Goal: Task Accomplishment & Management: Complete application form

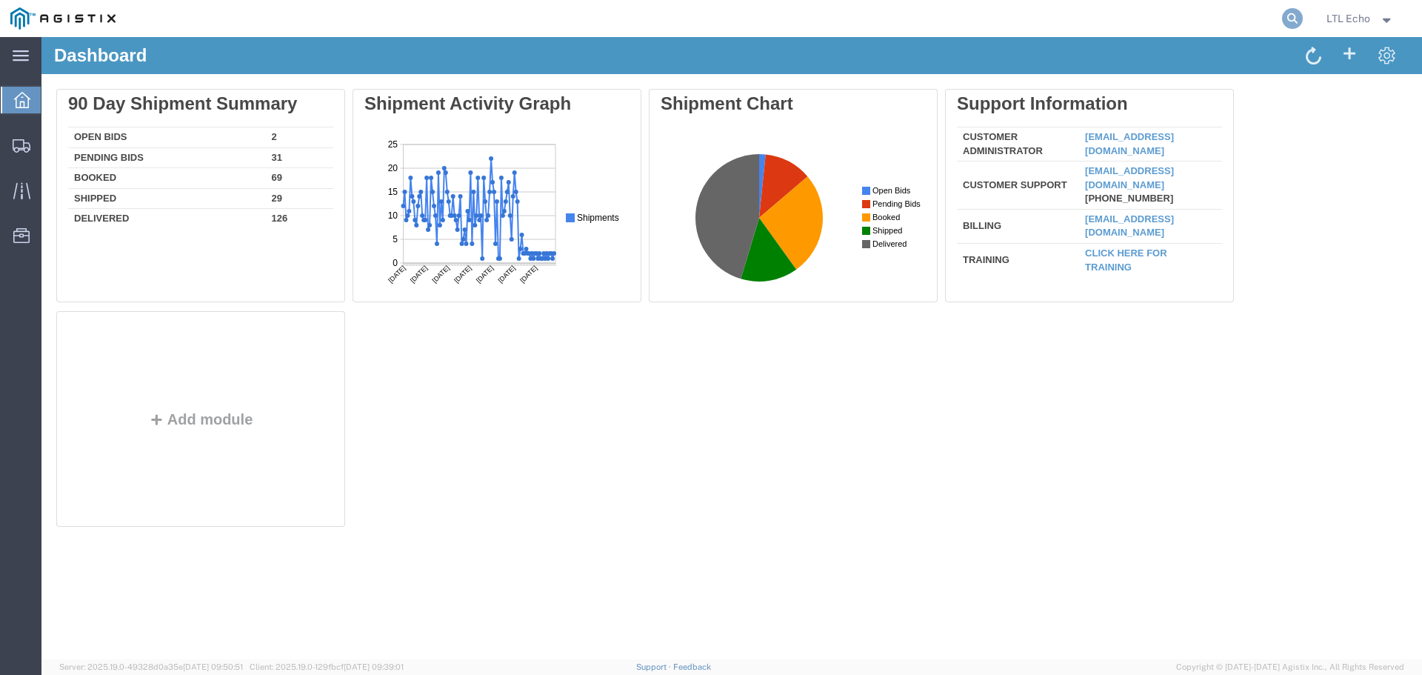
click at [1285, 20] on icon at bounding box center [1292, 18] width 21 height 21
click at [1152, 17] on input "search" at bounding box center [1057, 19] width 450 height 36
paste input "56795179"
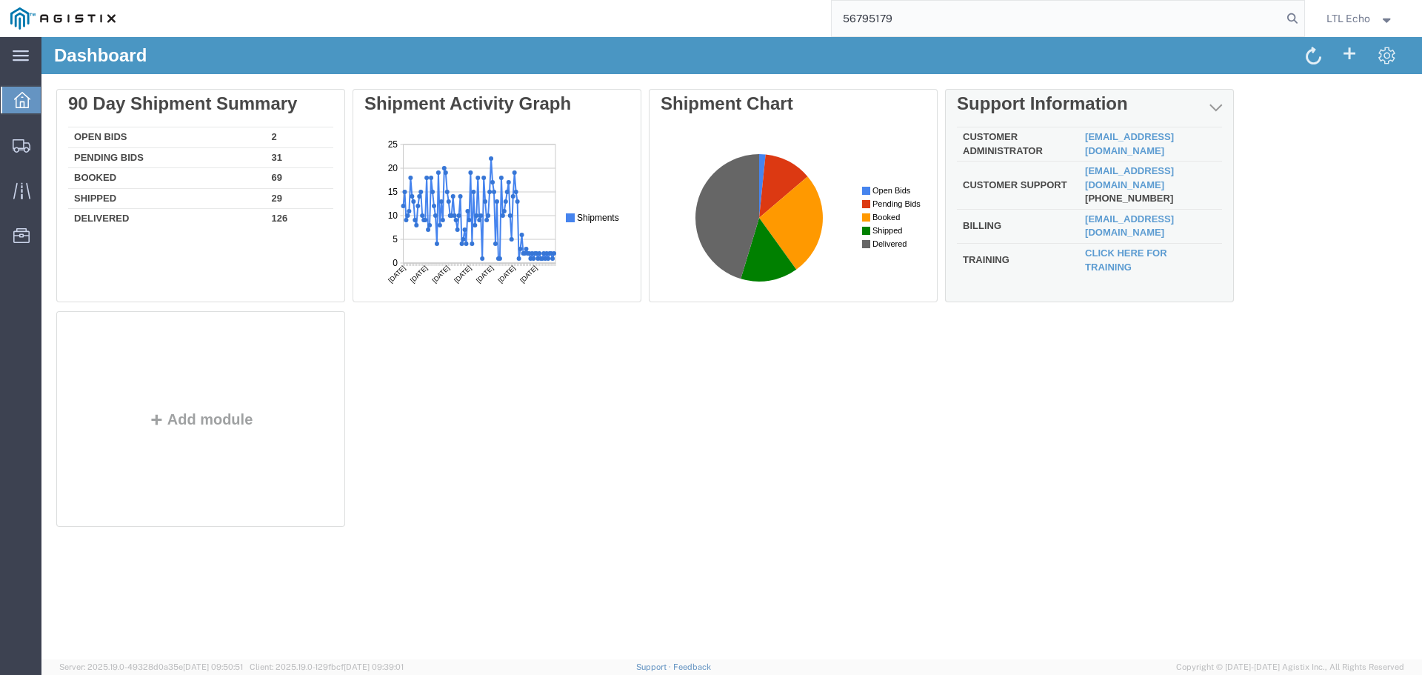
type input "56795179"
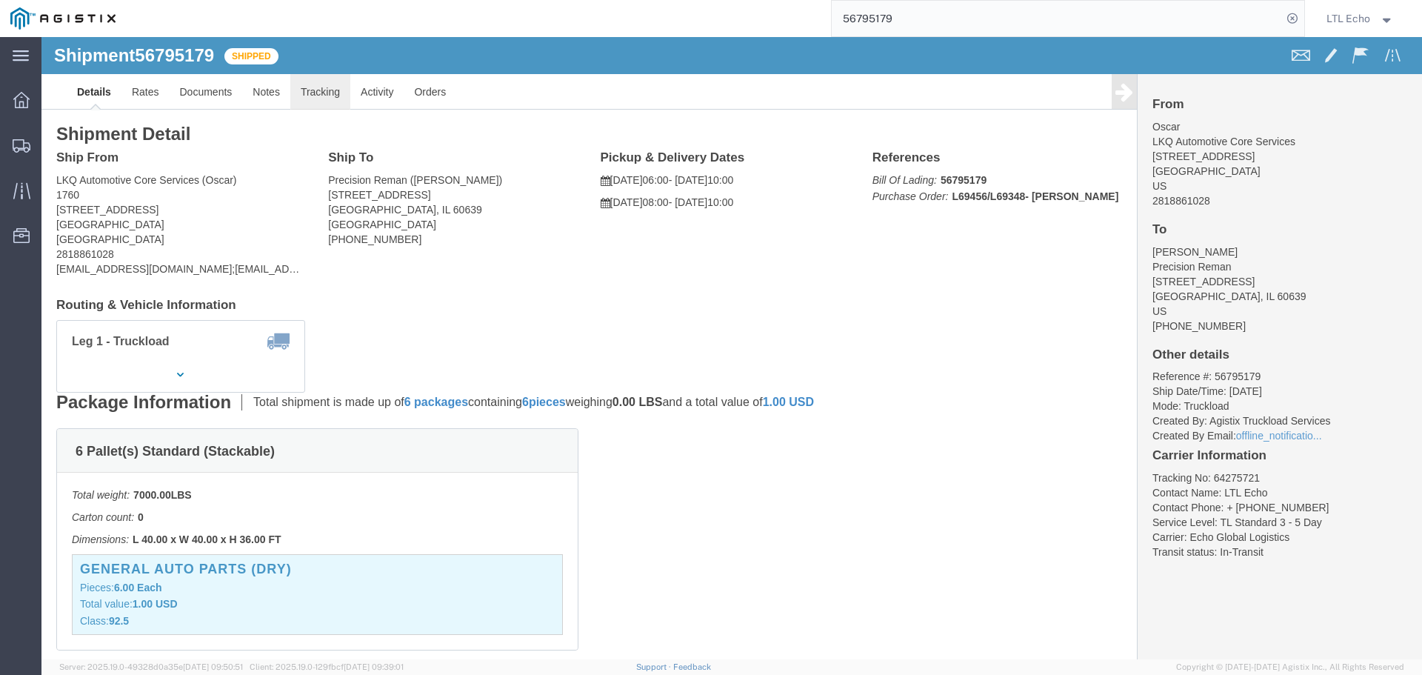
click link "Tracking"
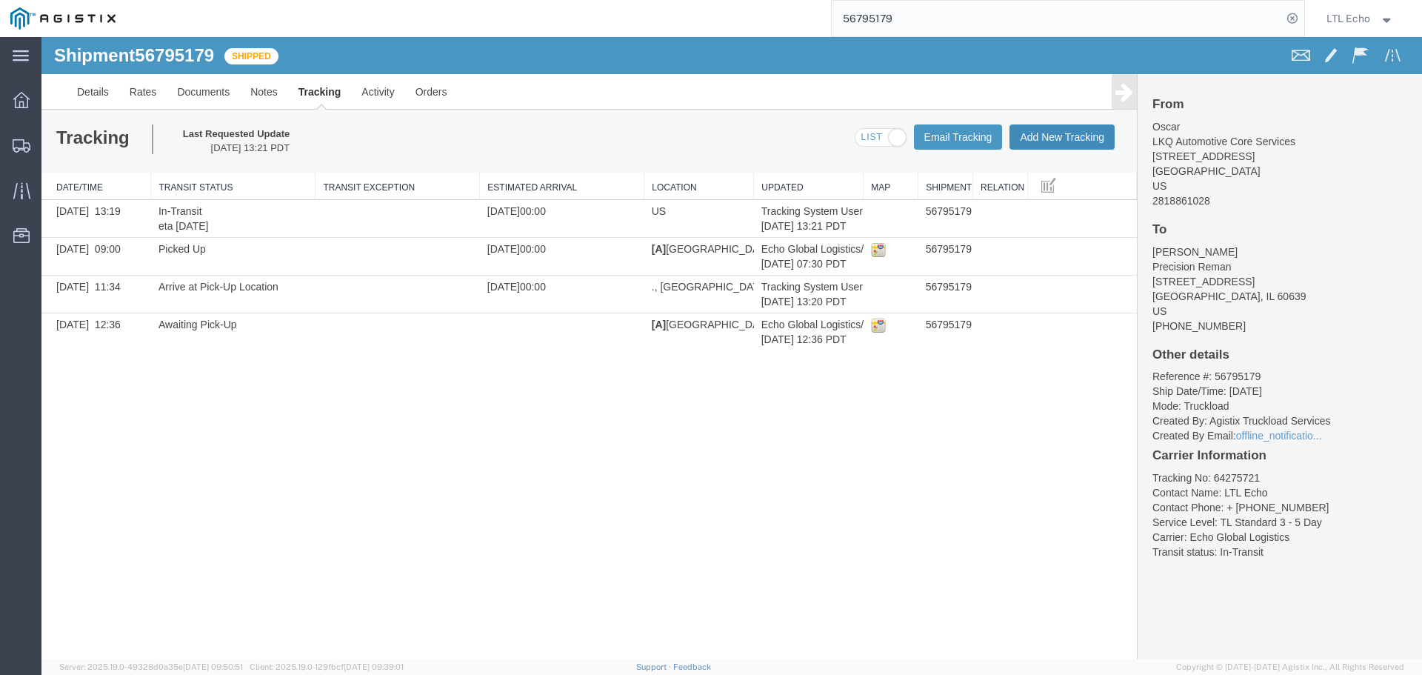
click at [1031, 133] on button "Add New Tracking" at bounding box center [1061, 136] width 105 height 25
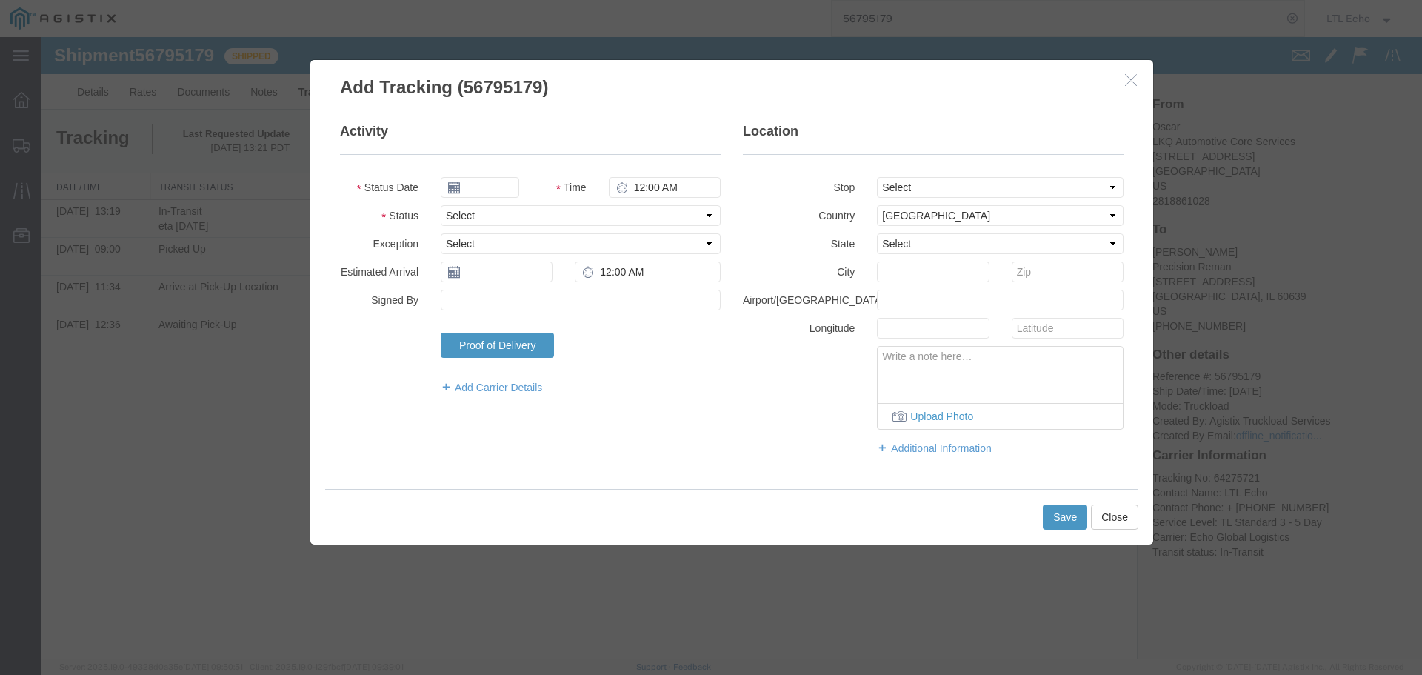
type input "09/17/2025"
type input "1:00 PM"
click at [535, 213] on select "Select Arrival Notice Available Arrival Notice Imported Arrive at Delivery Loca…" at bounding box center [581, 215] width 280 height 21
select select "DELIVRED"
click at [535, 213] on select "Select Arrival Notice Available Arrival Notice Imported Arrive at Delivery Loca…" at bounding box center [581, 215] width 280 height 21
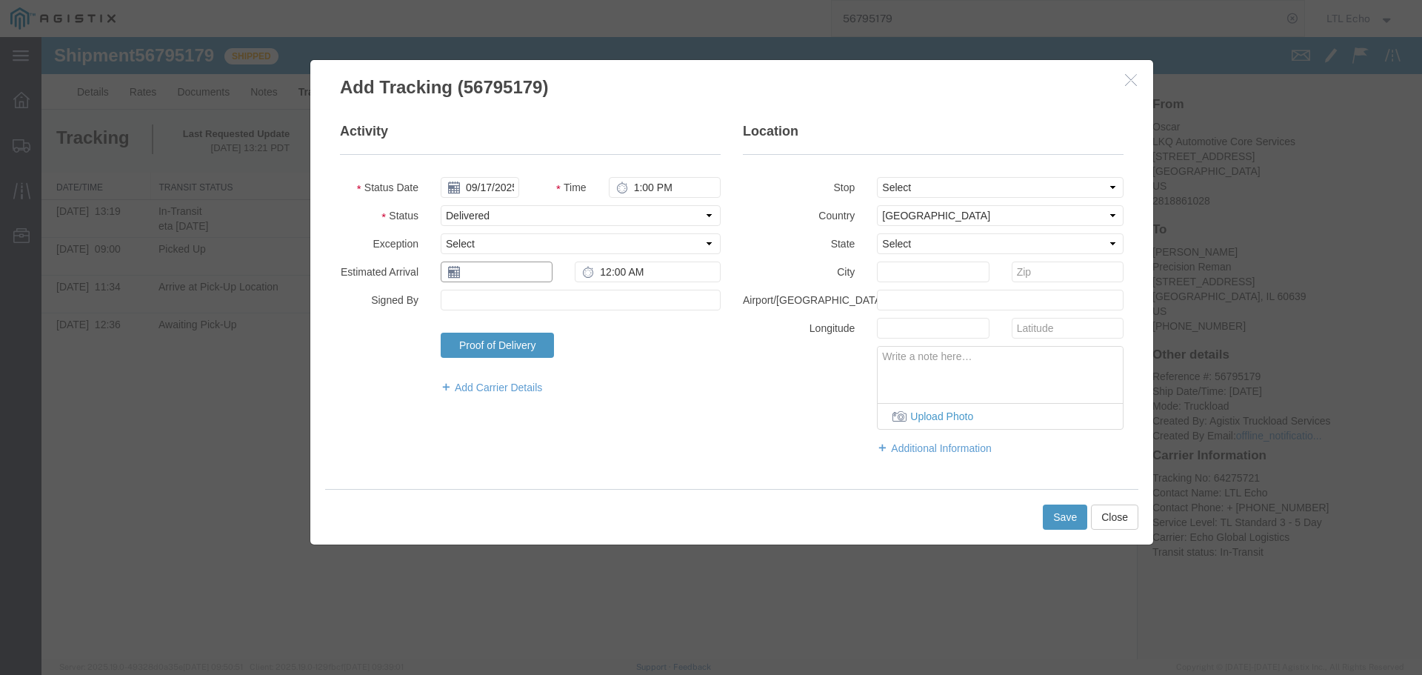
click at [510, 270] on input "text" at bounding box center [497, 271] width 112 height 21
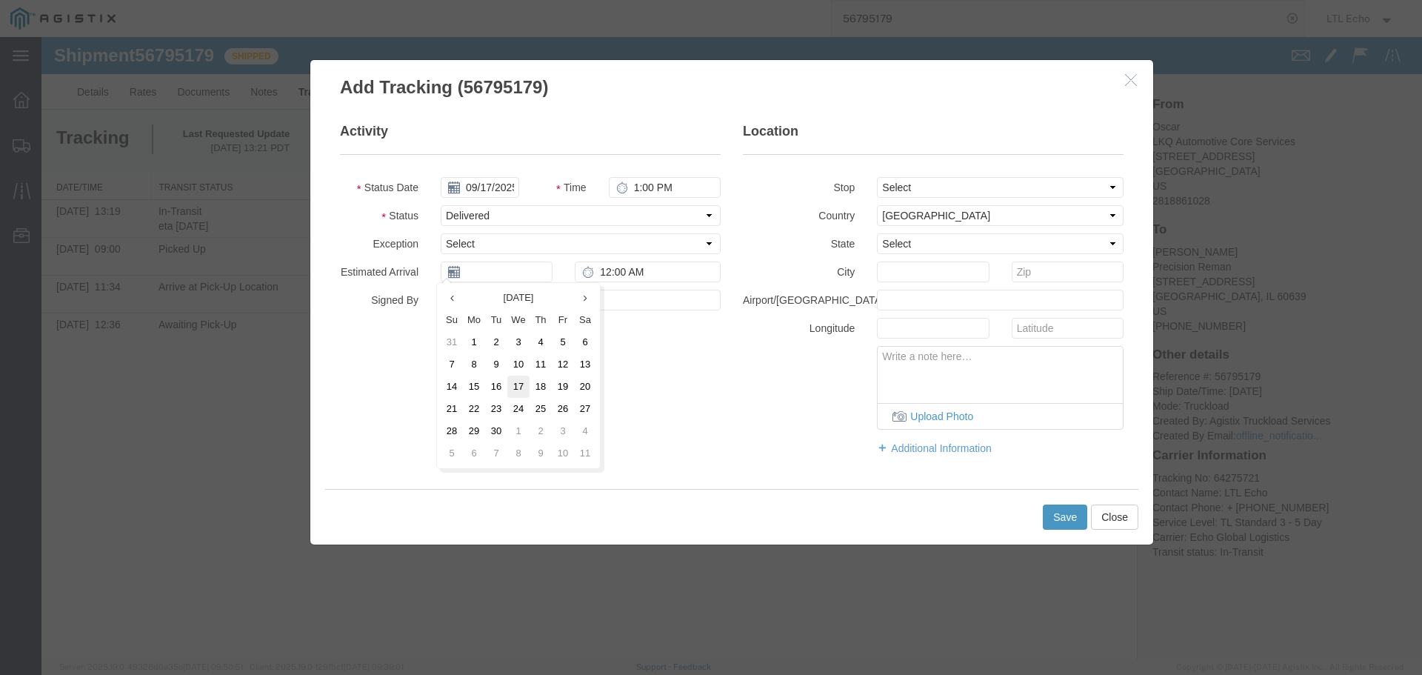
click at [523, 391] on td "17" at bounding box center [518, 386] width 22 height 22
type input "09/17/2025"
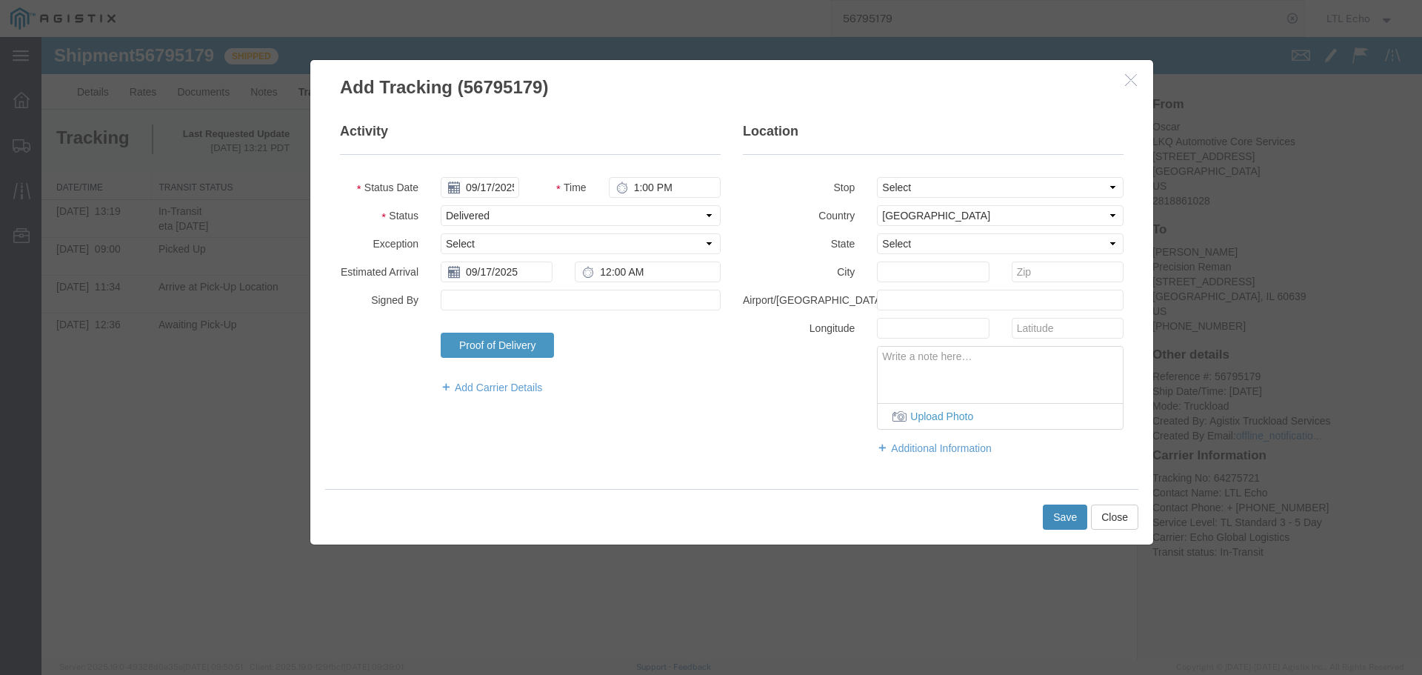
click at [1061, 512] on button "Save" at bounding box center [1065, 516] width 44 height 25
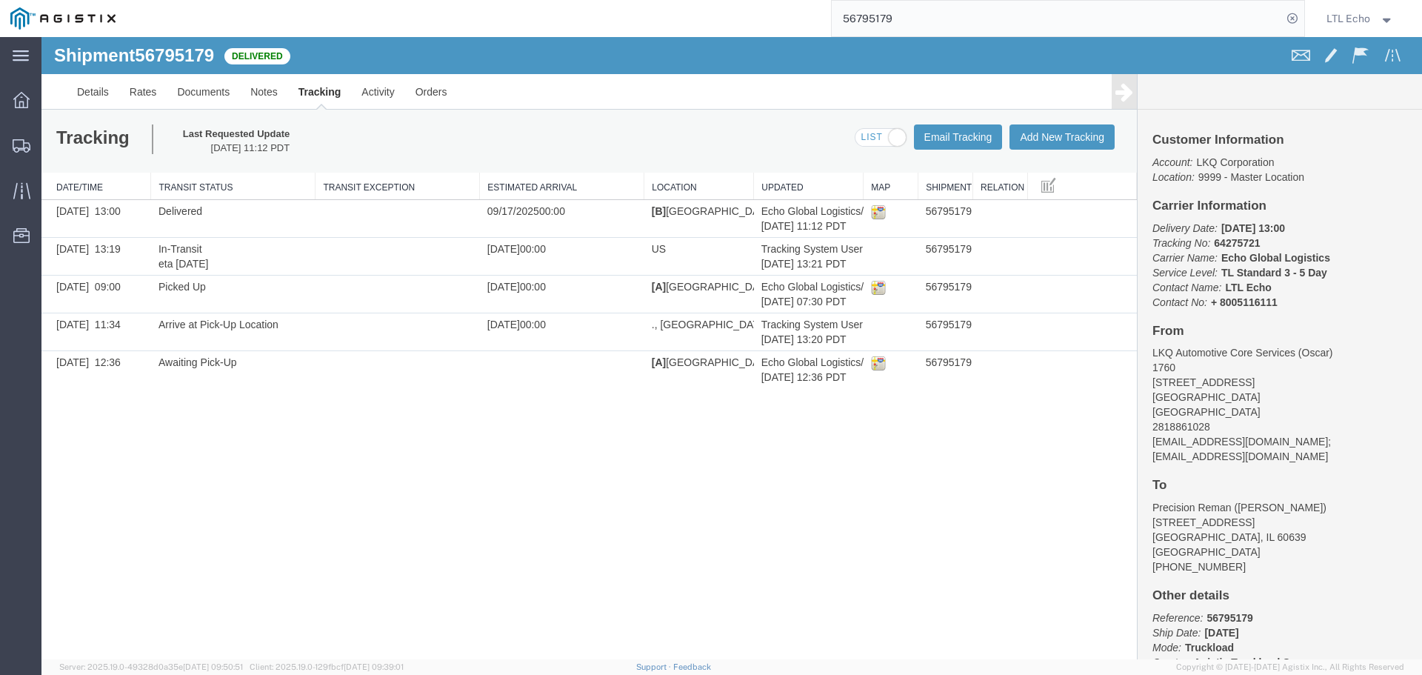
click at [883, 18] on input "56795179" at bounding box center [1057, 19] width 450 height 36
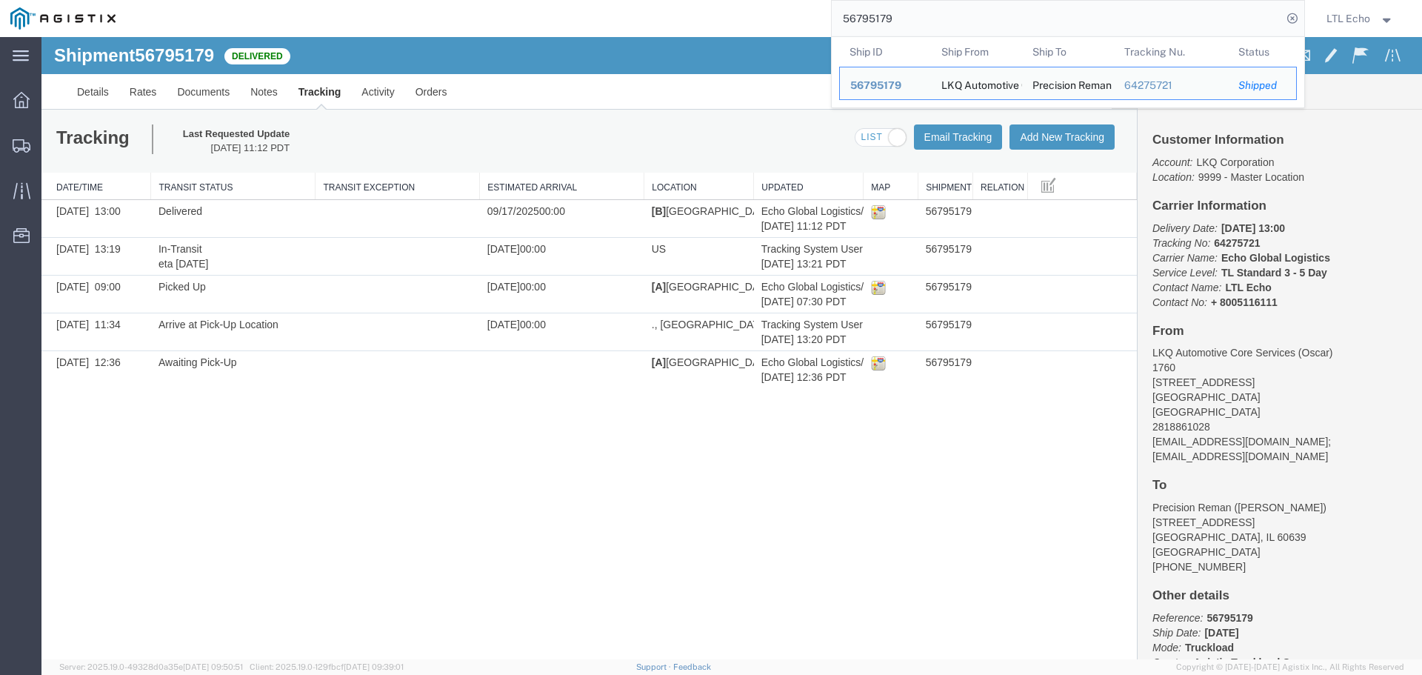
click at [883, 18] on input "56795179" at bounding box center [1057, 19] width 450 height 36
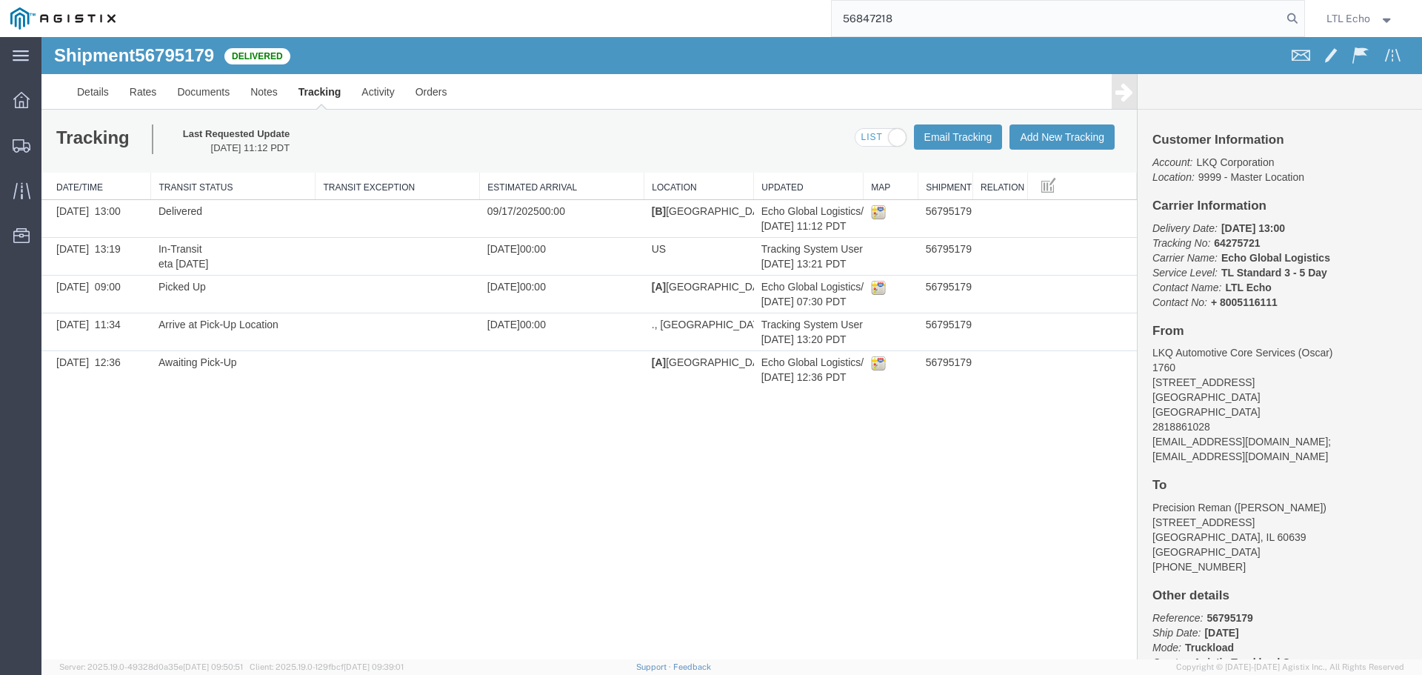
type input "56847218"
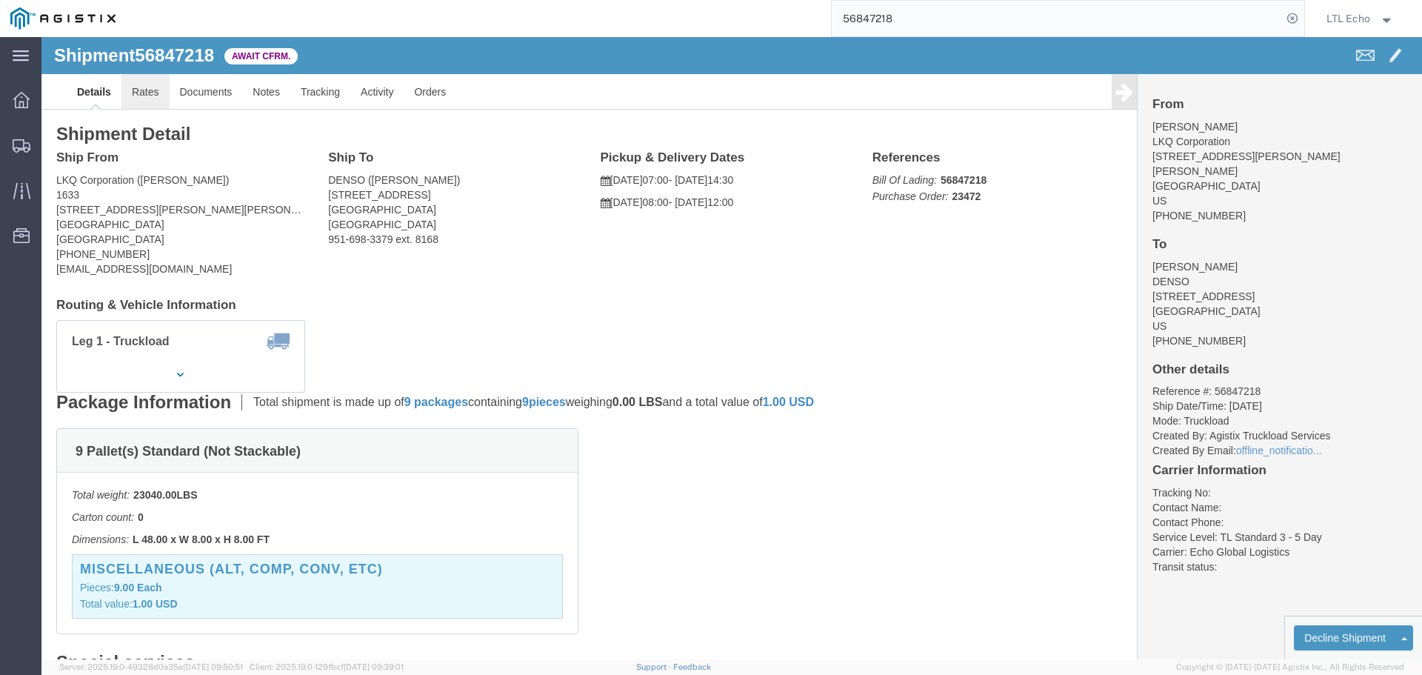
click link "Rates"
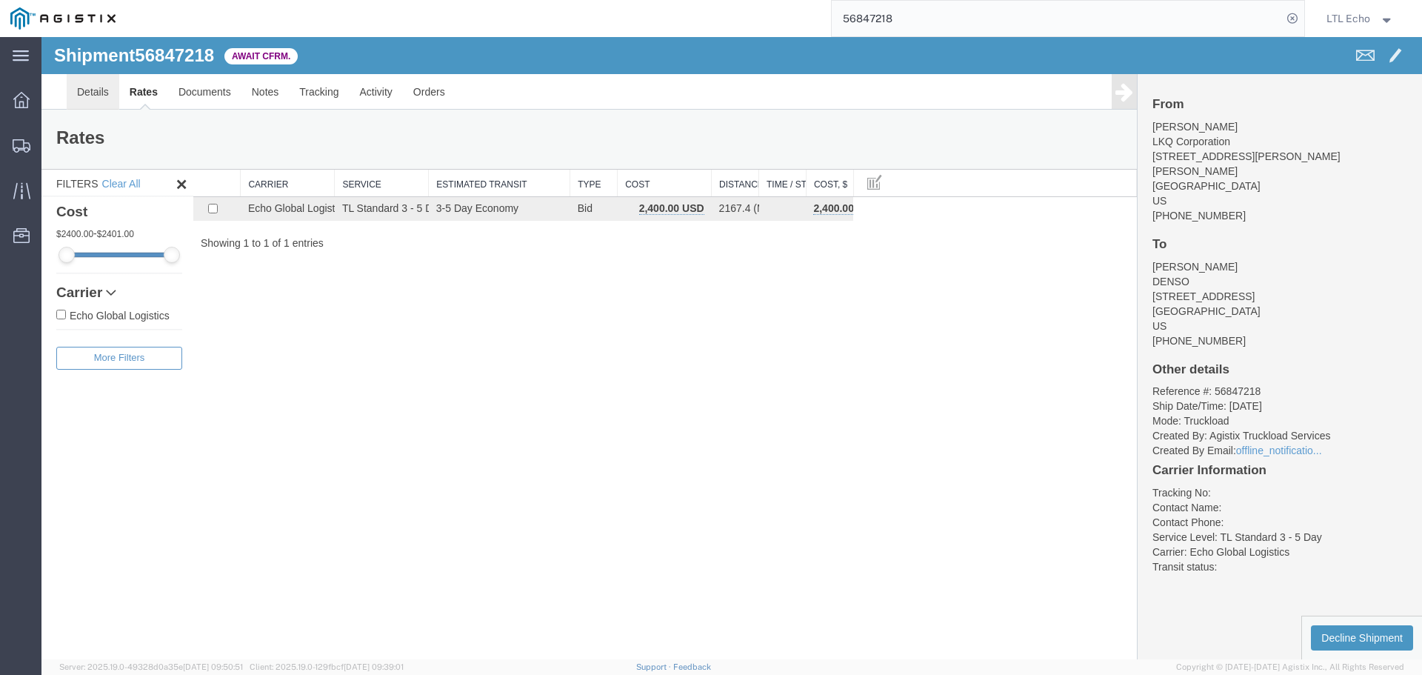
click at [94, 88] on link "Details" at bounding box center [93, 92] width 53 height 36
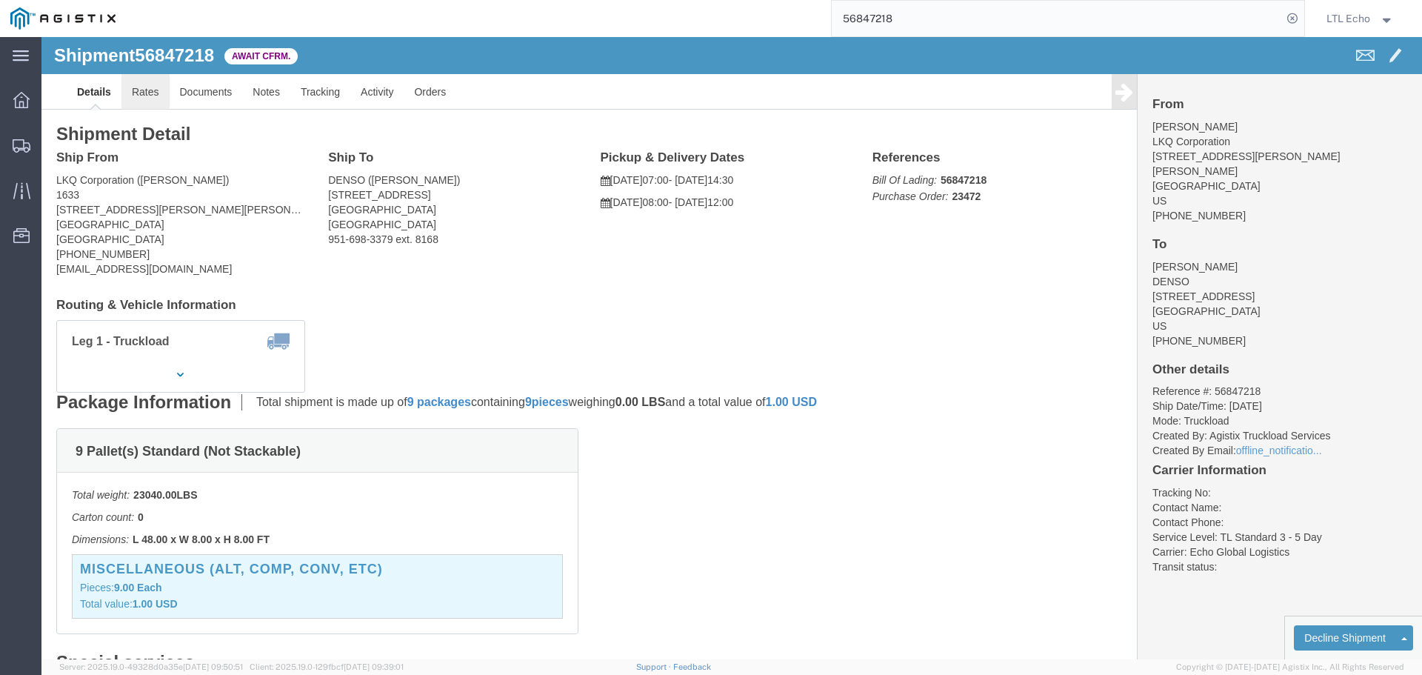
click link "Rates"
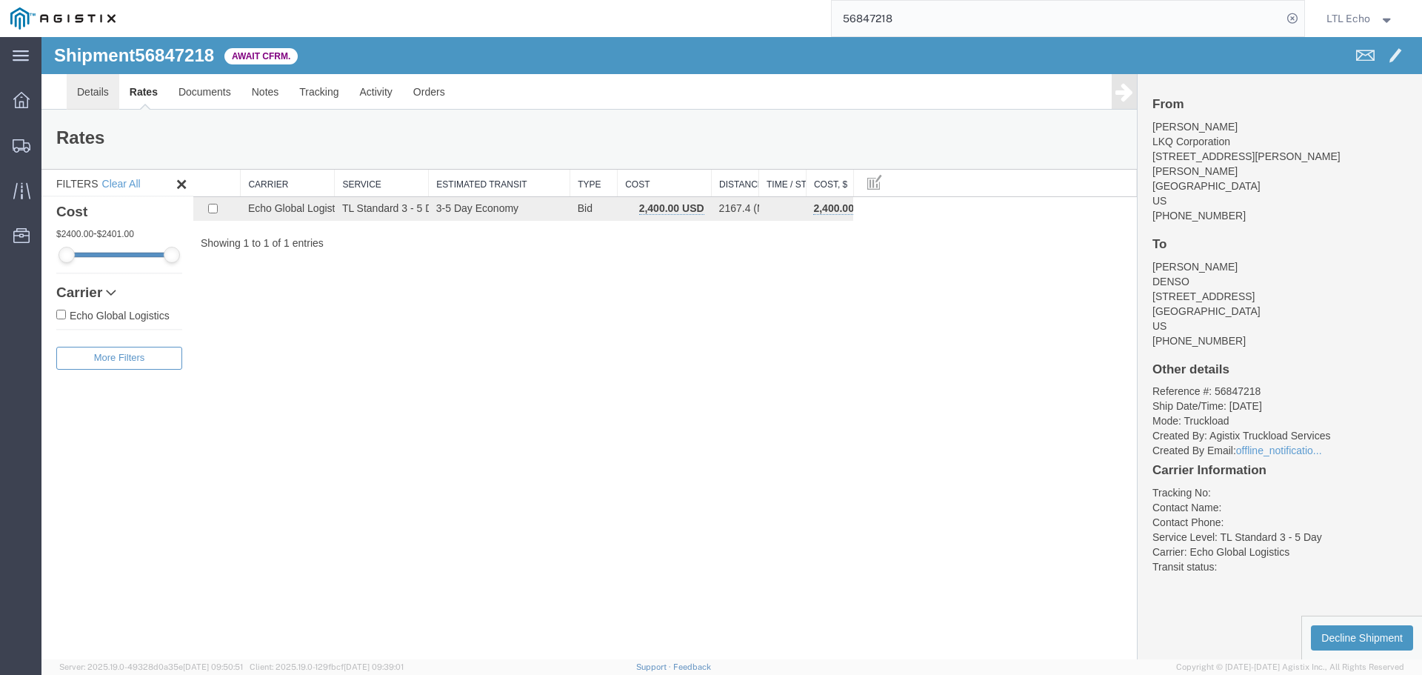
click at [90, 93] on link "Details" at bounding box center [93, 92] width 53 height 36
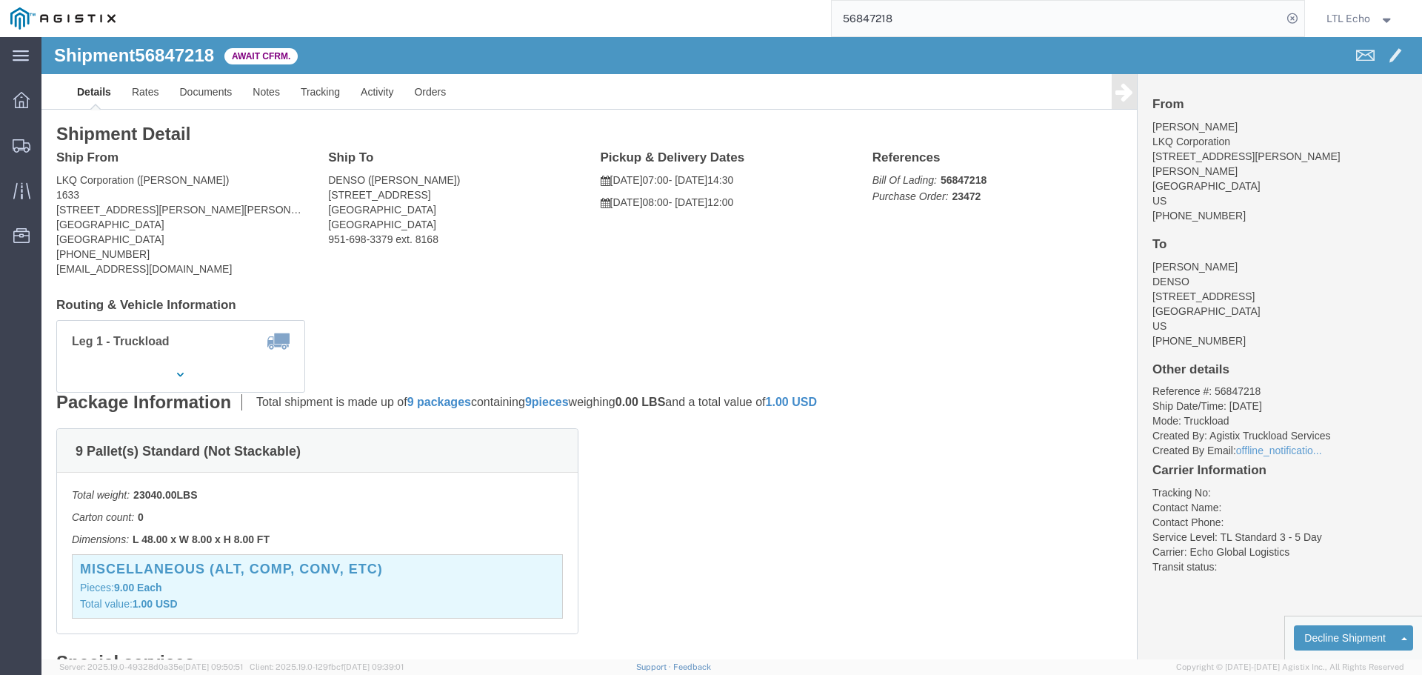
click h4 "Routing & Vehicle Information"
click link "Confirm"
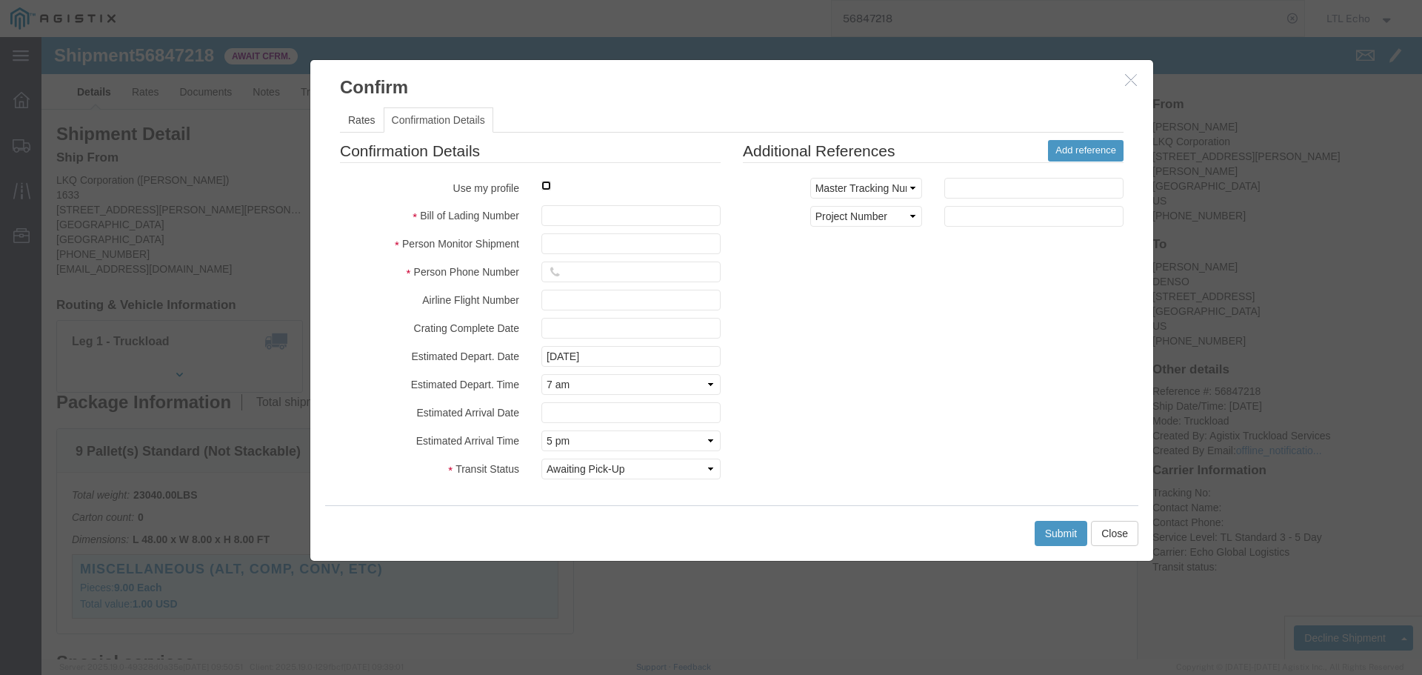
click input "checkbox"
checkbox input "true"
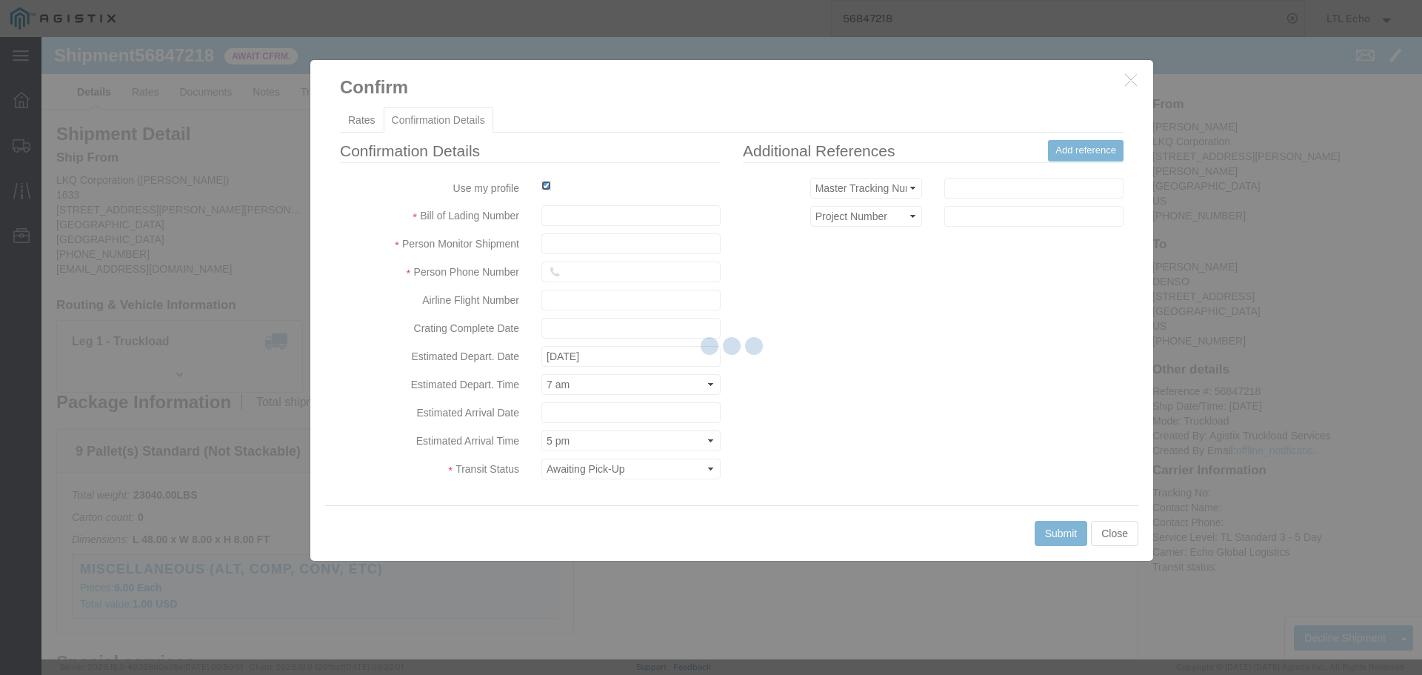
type input "LTL Echo"
type input "+ 8005116111"
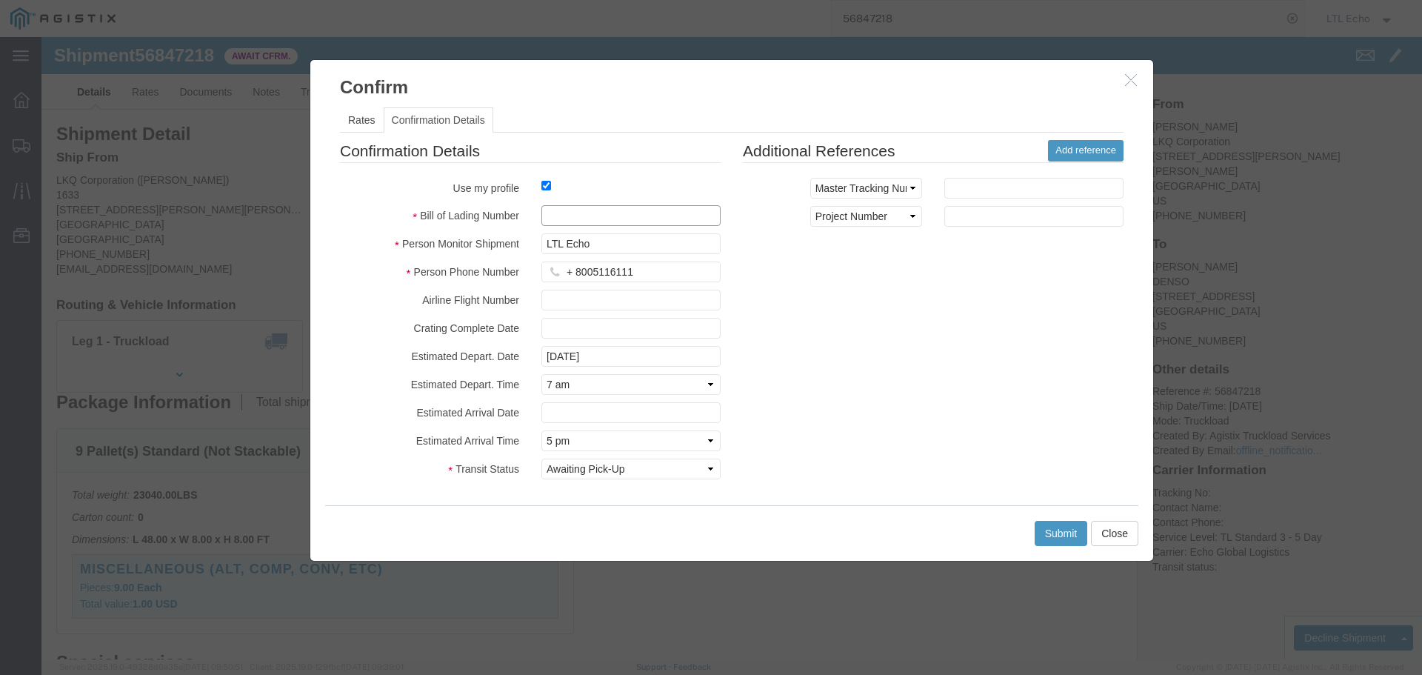
click input "text"
type input "64340698"
click button "Submit"
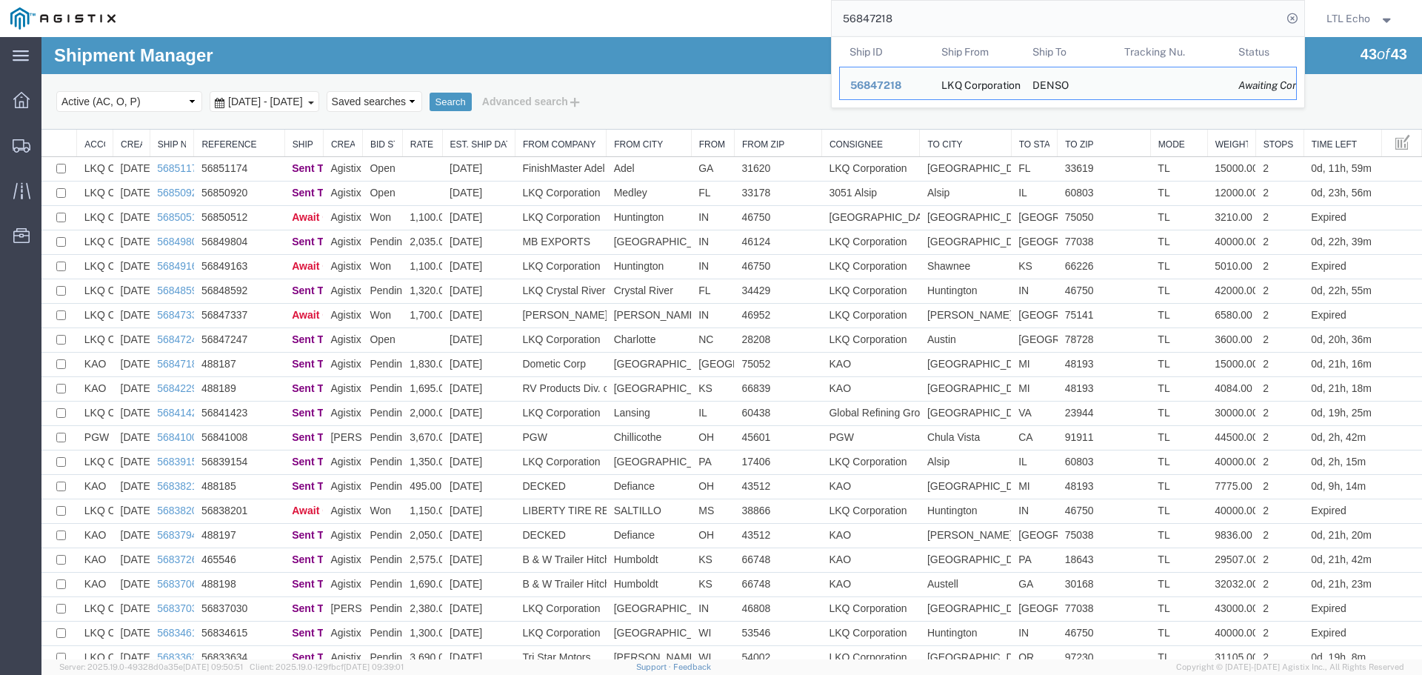
drag, startPoint x: 938, startPoint y: 29, endPoint x: 831, endPoint y: 23, distance: 107.5
click at [831, 23] on form "56847218 Ship ID Ship From Ship To Tracking Nu. Status Ship ID 56847218 Ship Fr…" at bounding box center [1068, 18] width 474 height 37
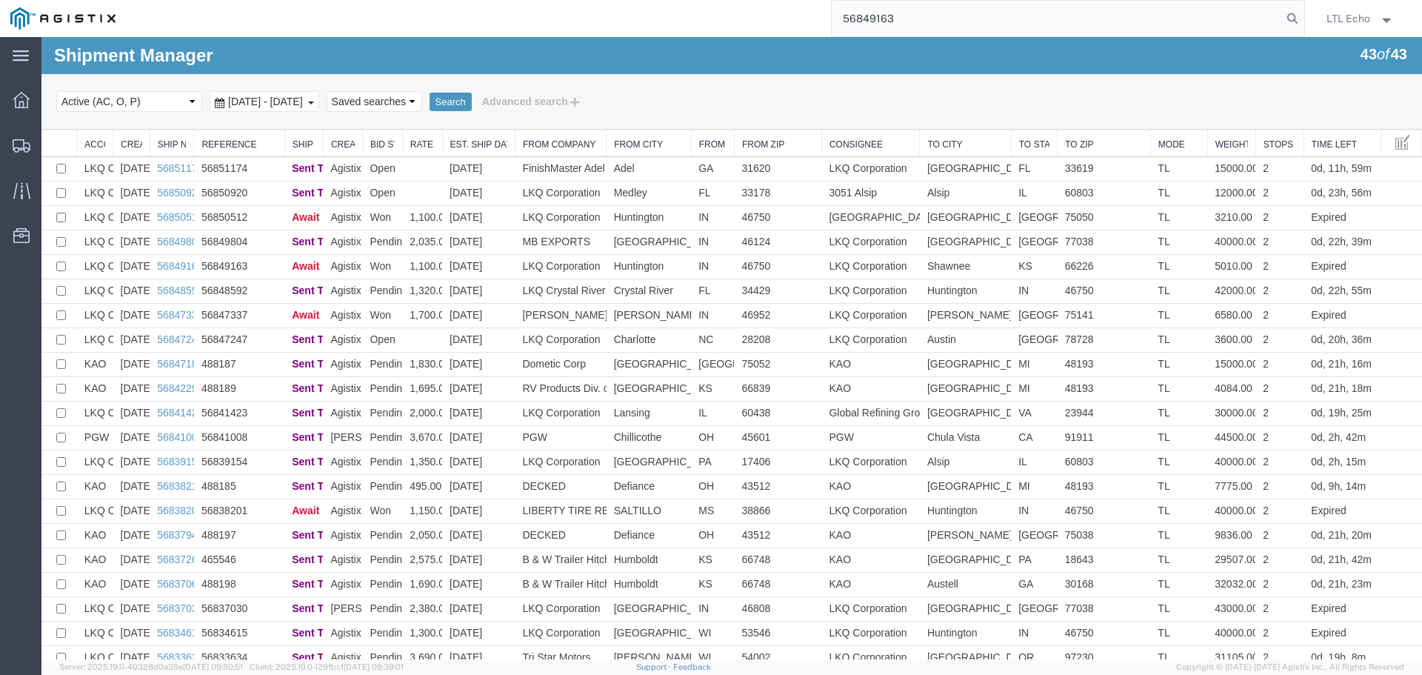
type input "56849163"
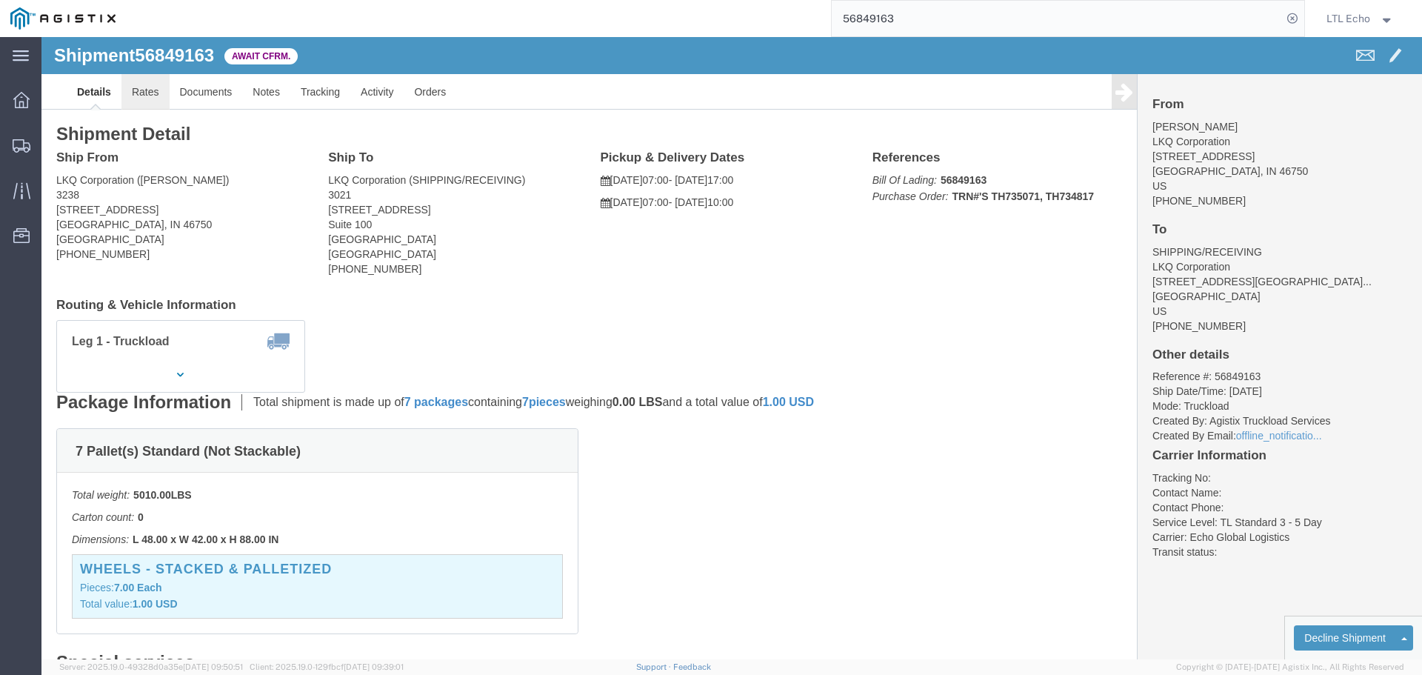
click link "Rates"
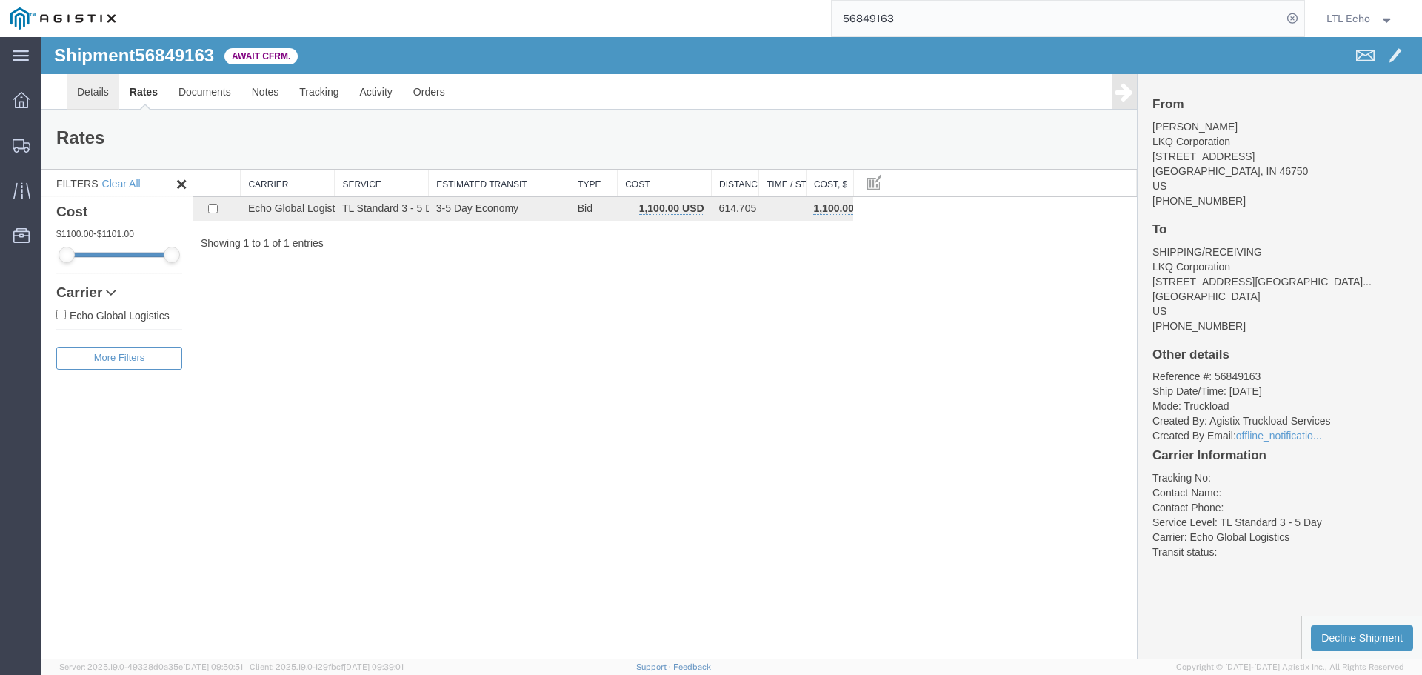
click at [76, 97] on link "Details" at bounding box center [93, 92] width 53 height 36
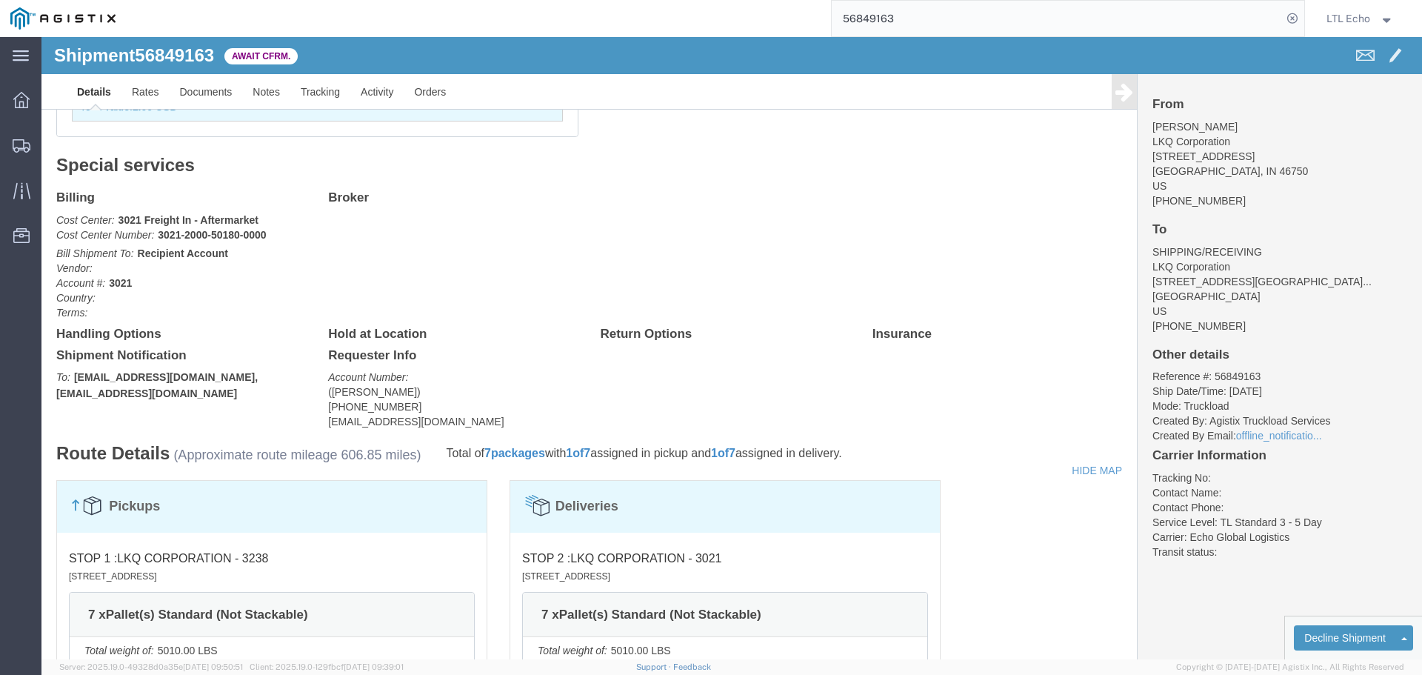
scroll to position [275, 0]
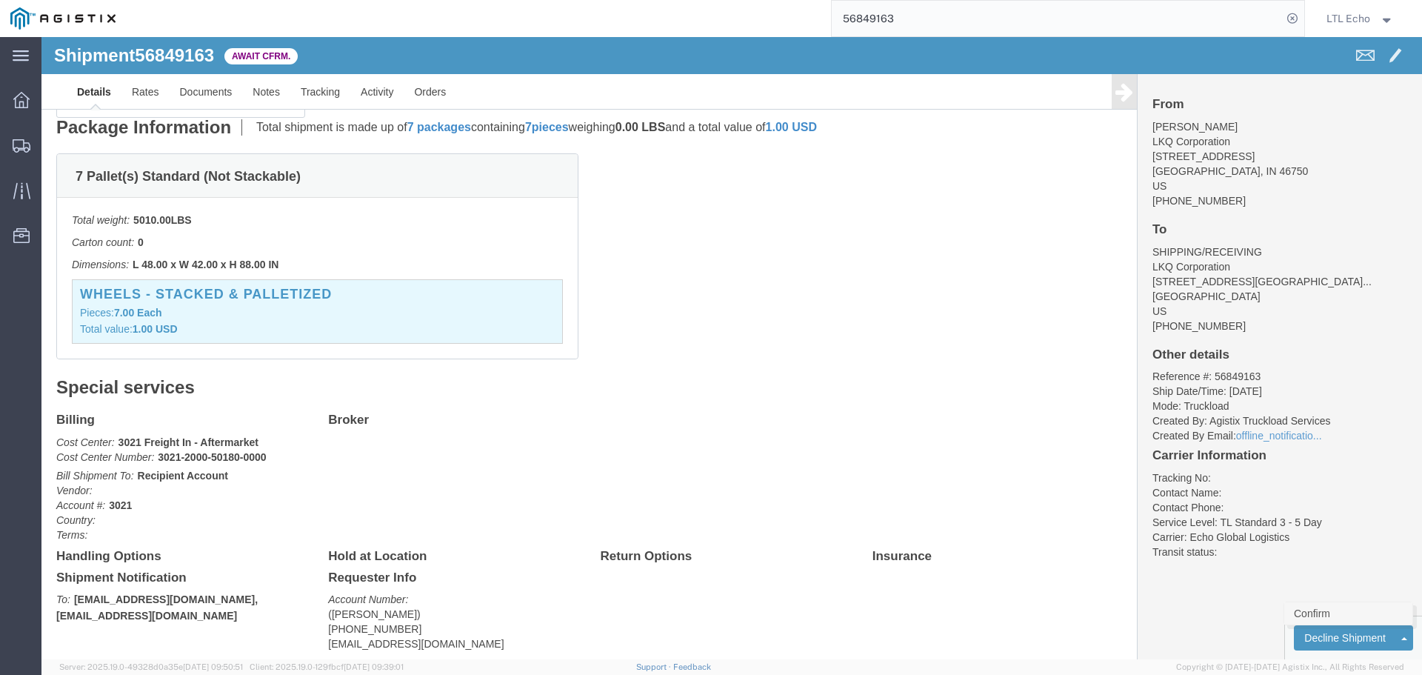
click link "Confirm"
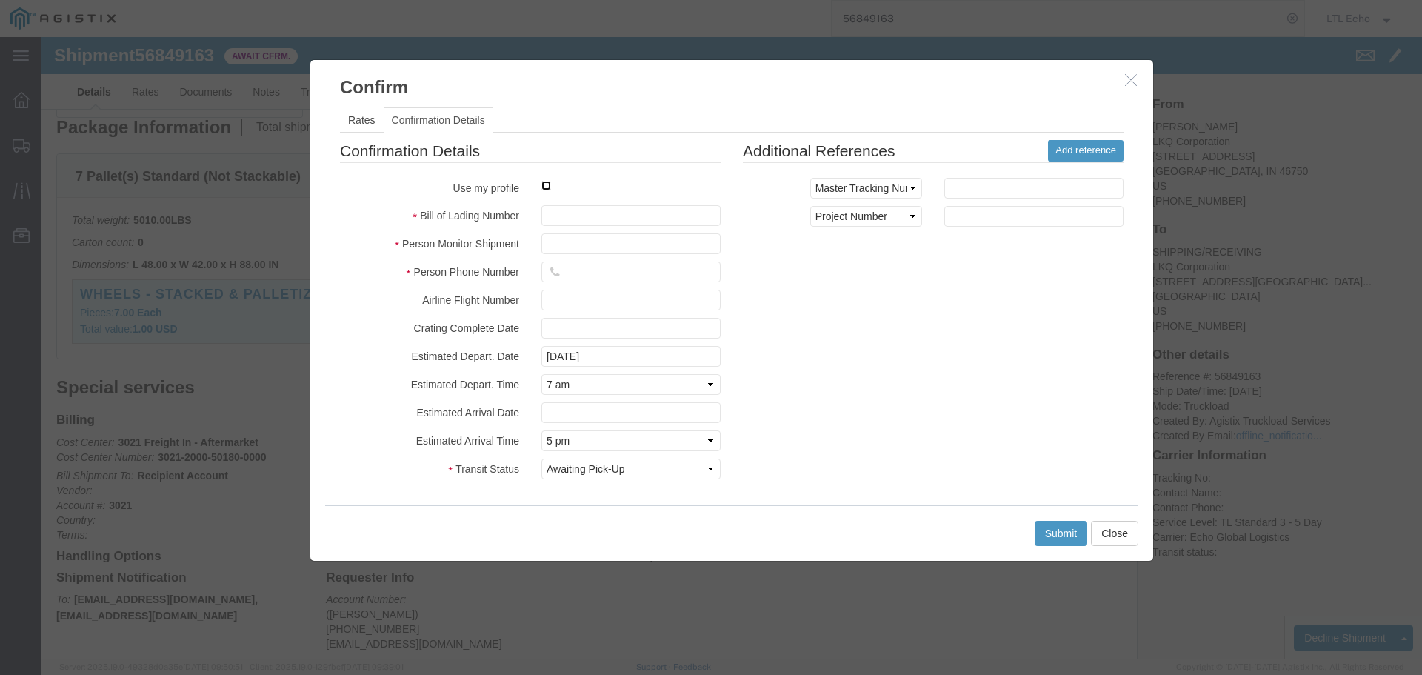
click input "checkbox"
checkbox input "true"
type input "LTL Echo"
type input "+ 8005116111"
click input "text"
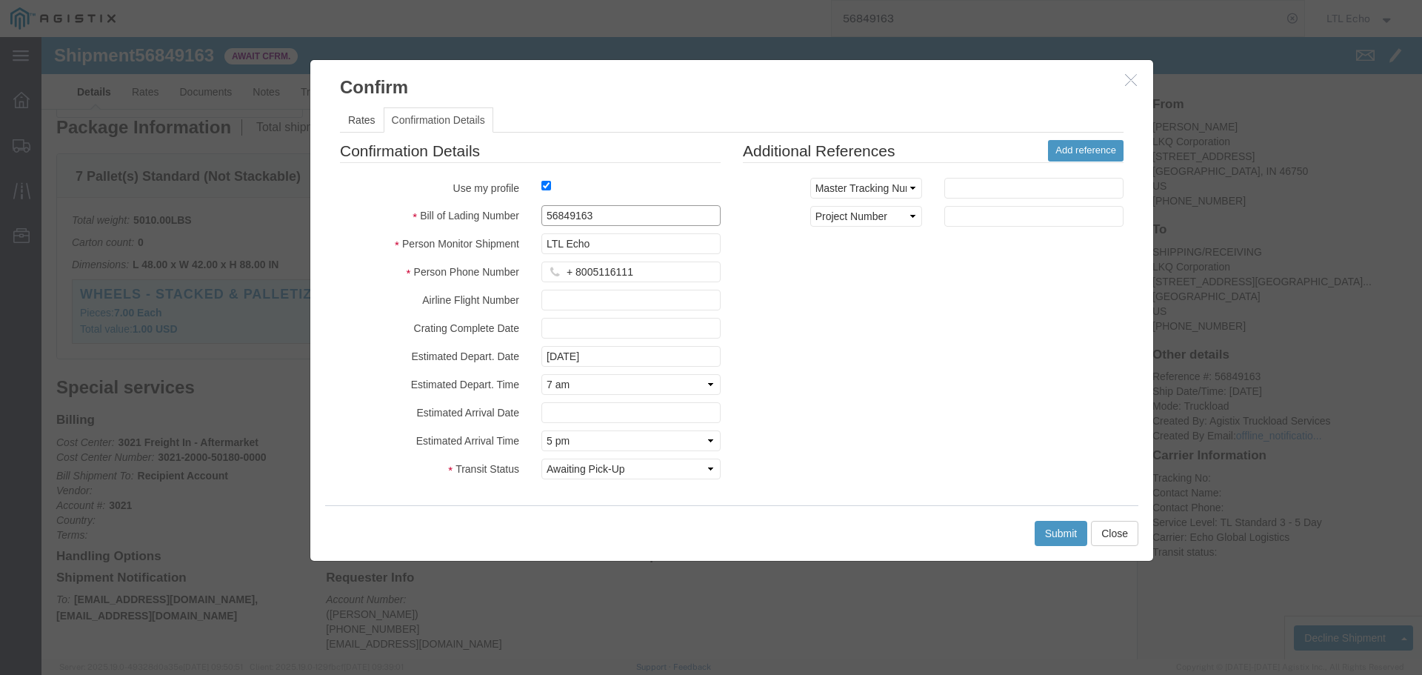
drag, startPoint x: 552, startPoint y: 178, endPoint x: 422, endPoint y: 186, distance: 129.8
click div "Bill of Lading Number 56849163"
type input "64347265"
click button "Submit"
